Goal: Navigation & Orientation: Find specific page/section

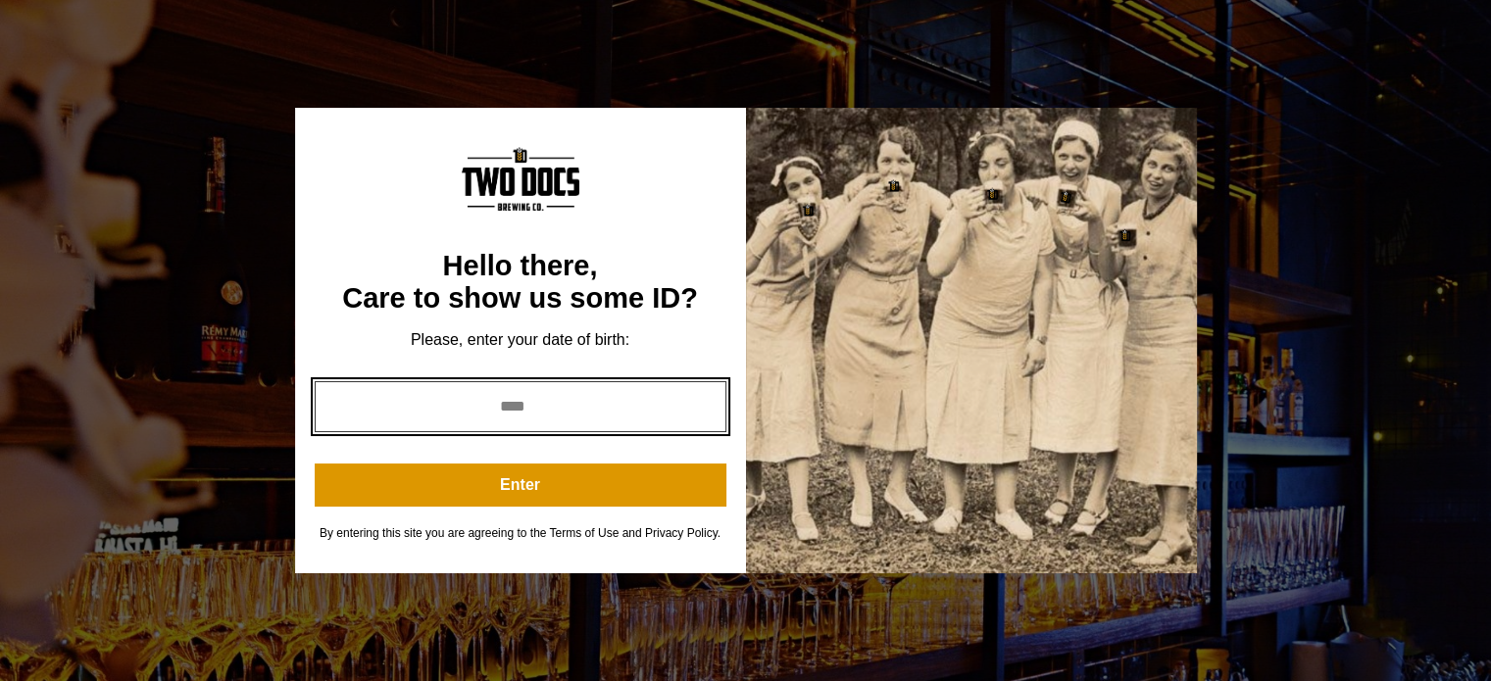
click at [563, 388] on input "year" at bounding box center [521, 406] width 412 height 51
type input "****"
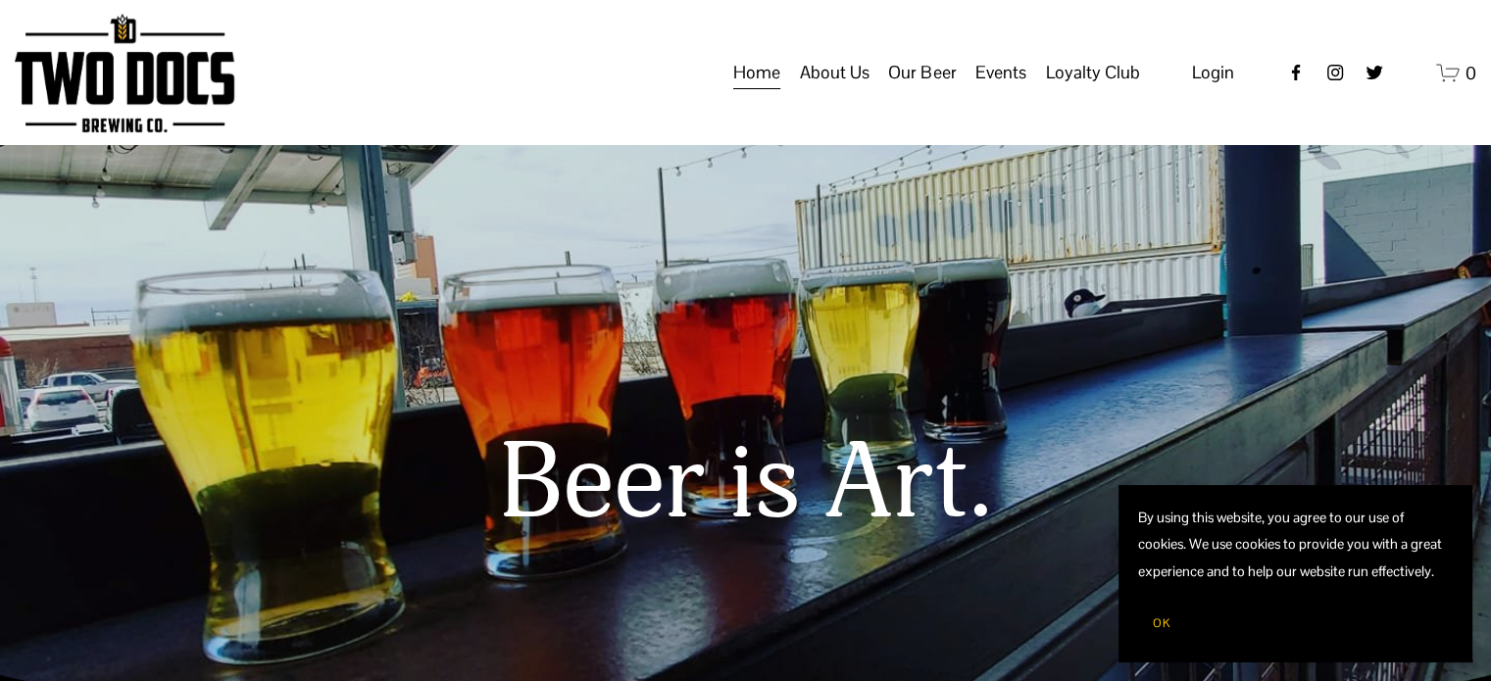
click at [857, 89] on span "About Us" at bounding box center [835, 72] width 70 height 33
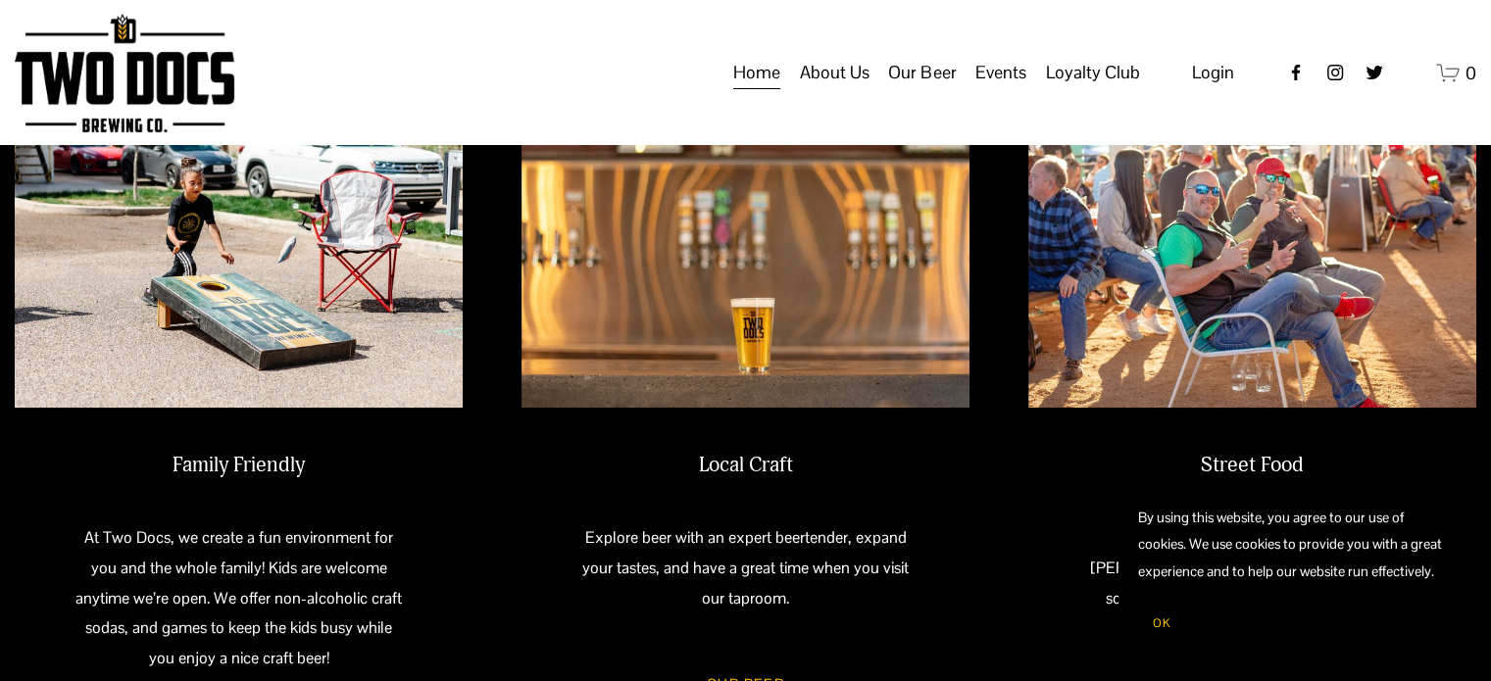
scroll to position [528, 0]
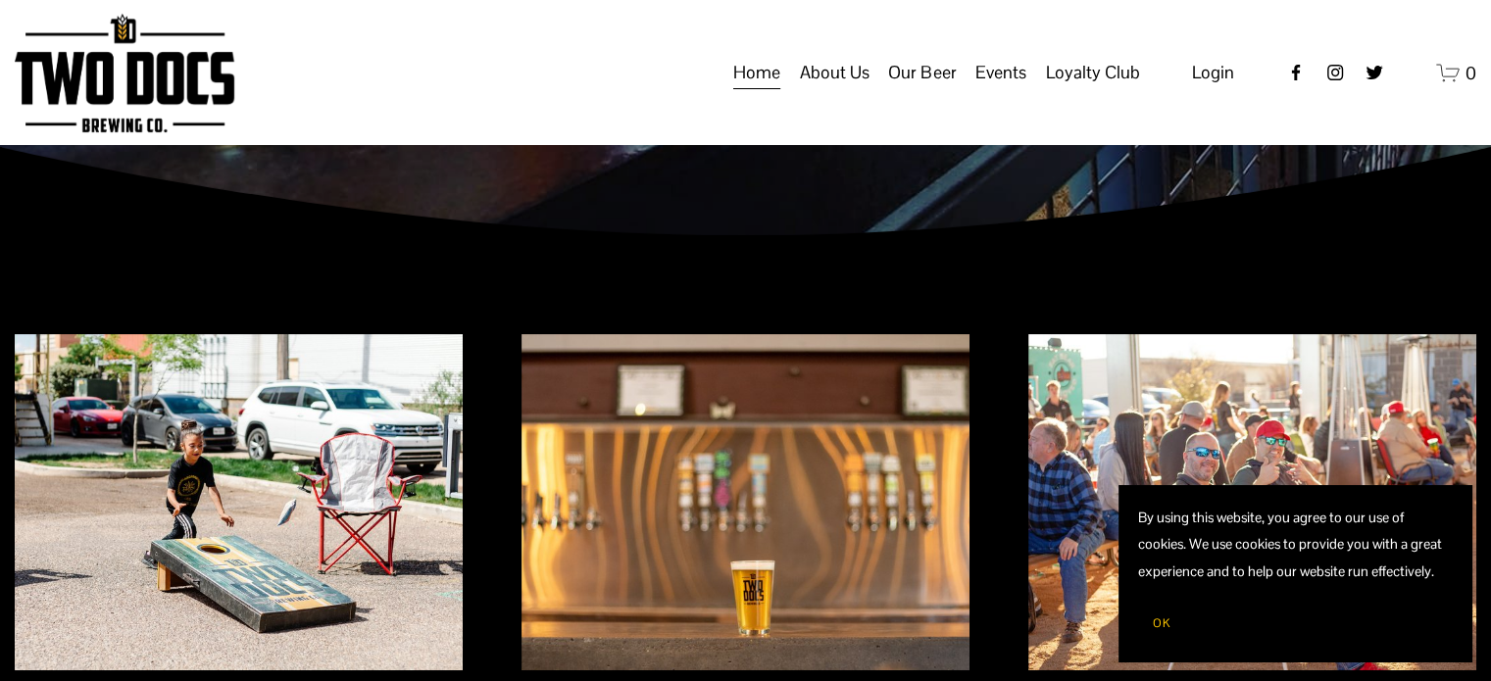
click at [0, 0] on span "Our Mission" at bounding box center [0, 0] width 0 height 0
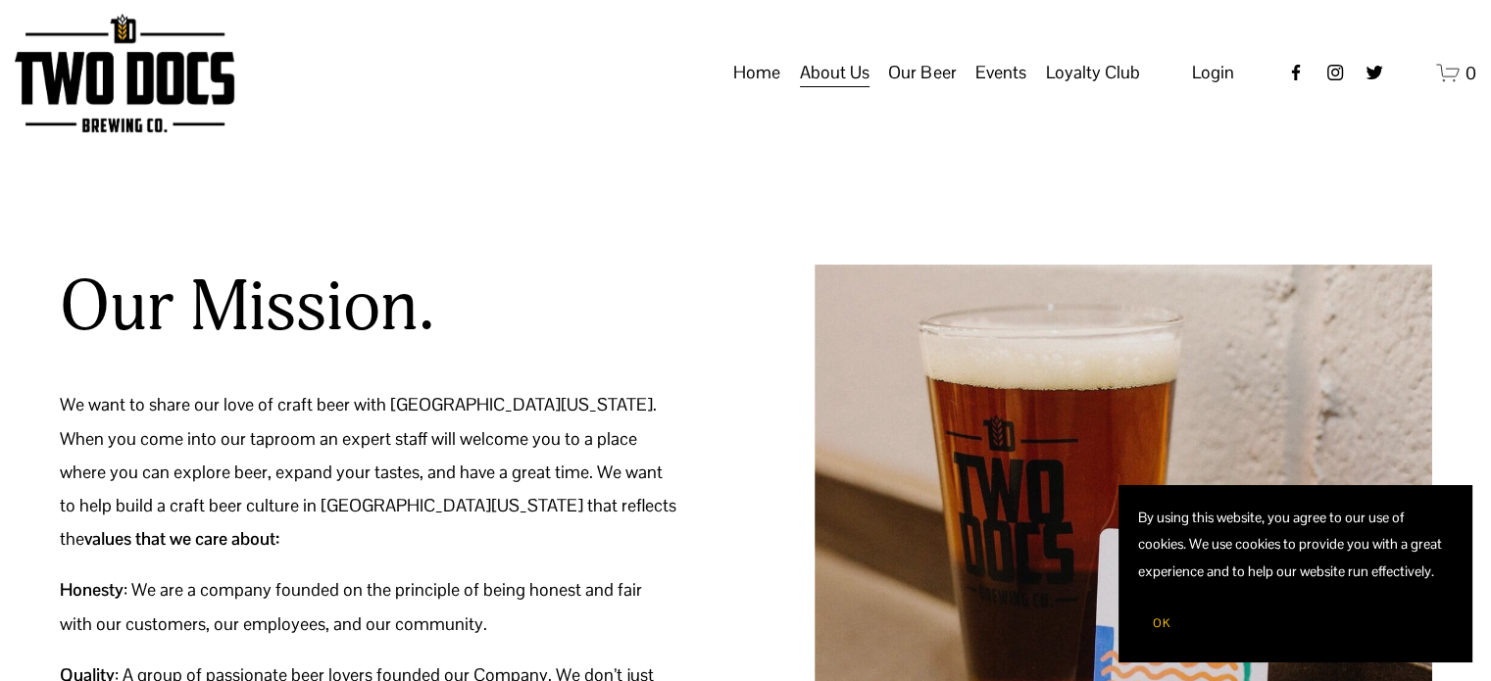
click at [0, 0] on span "Taproom Menu" at bounding box center [0, 0] width 0 height 0
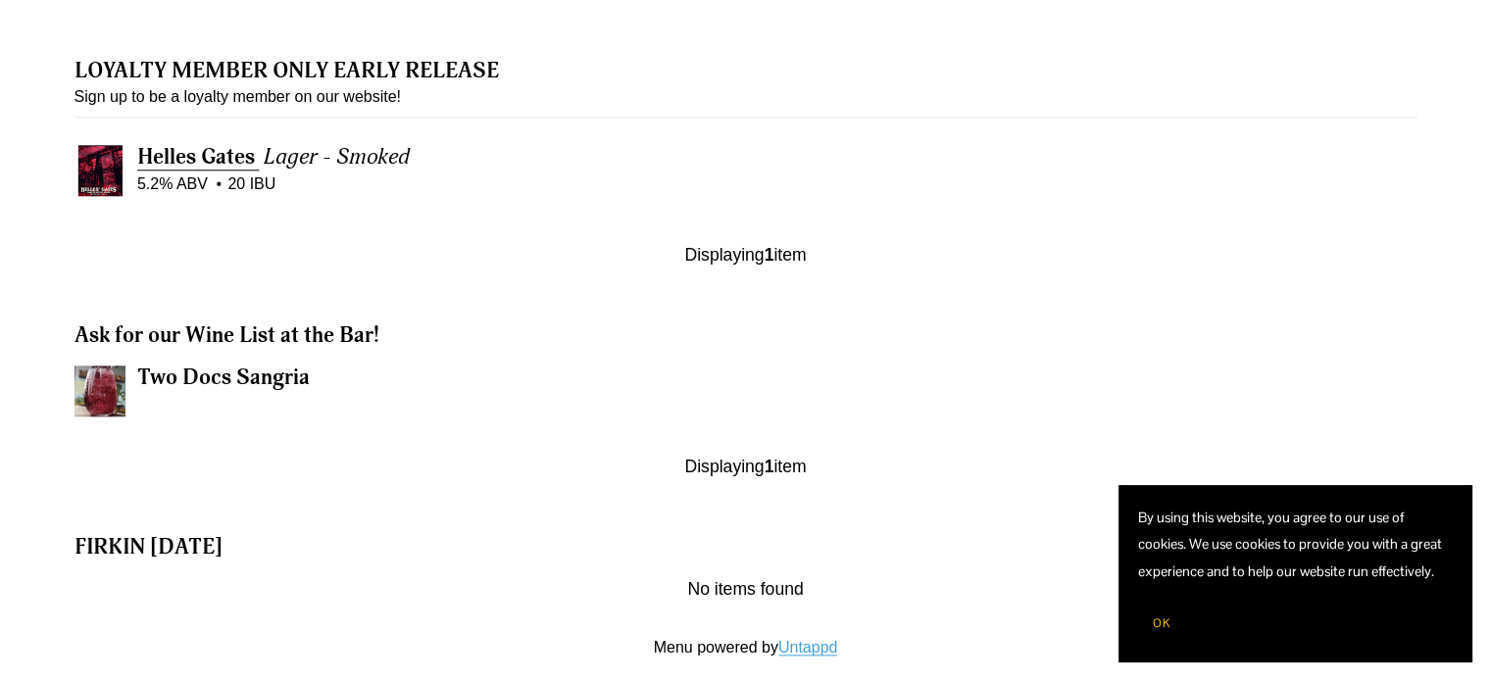
scroll to position [2105, 0]
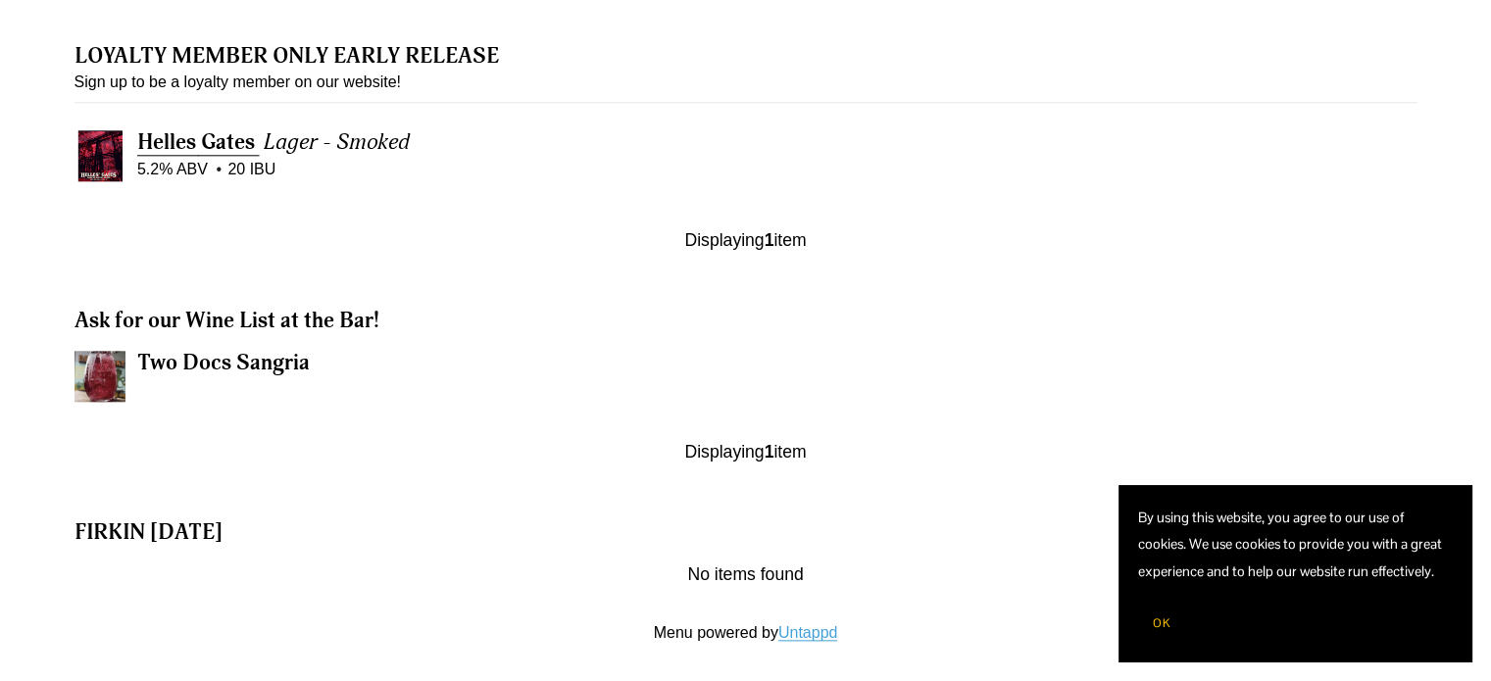
click at [103, 365] on img at bounding box center [100, 376] width 51 height 51
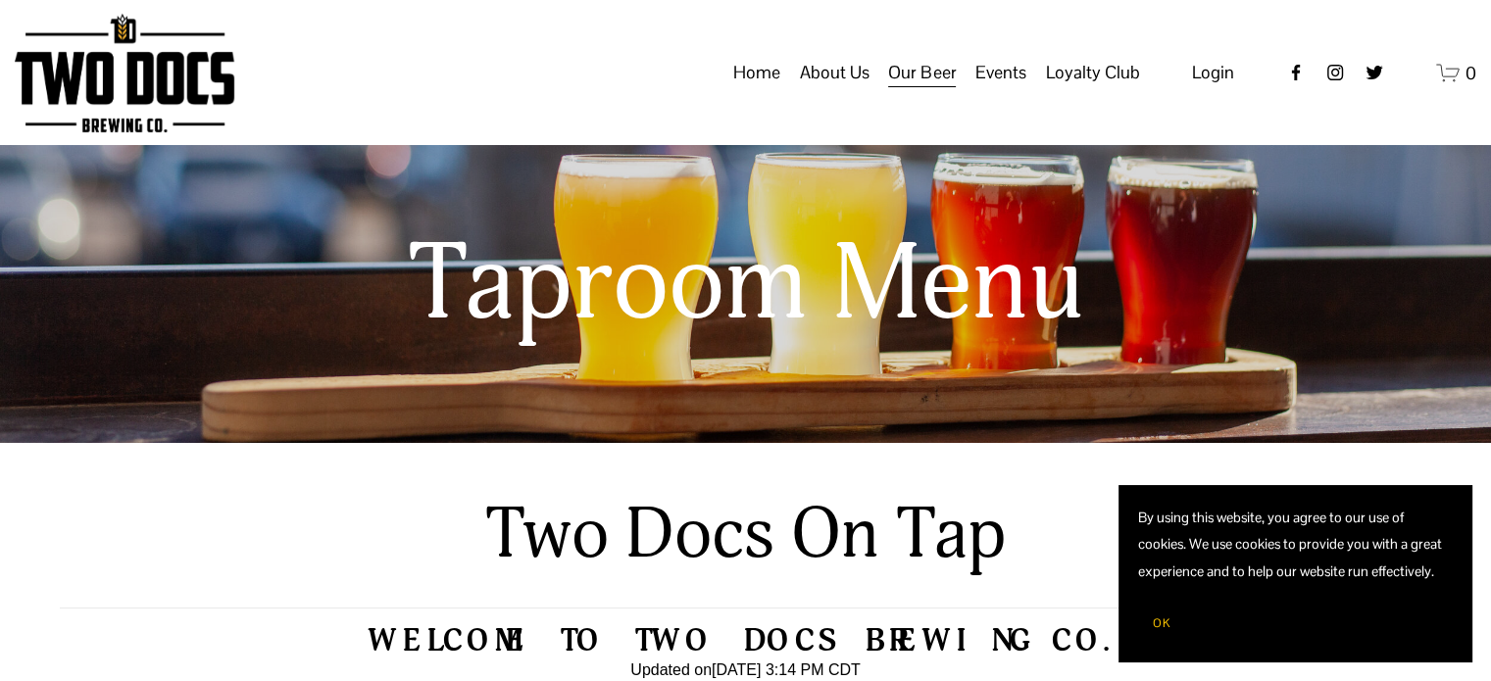
scroll to position [0, 0]
